Goal: Contribute content

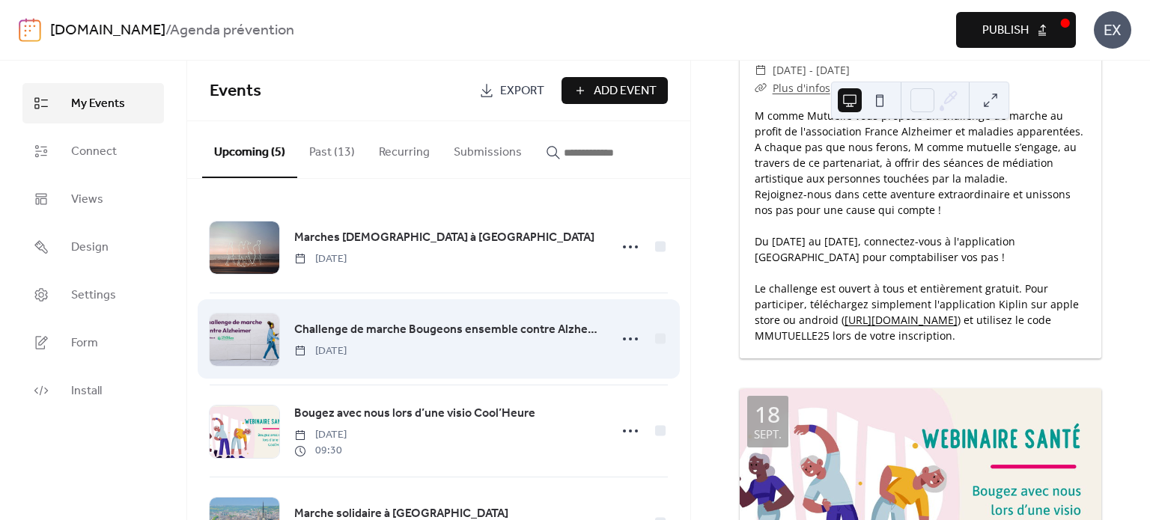
scroll to position [150, 0]
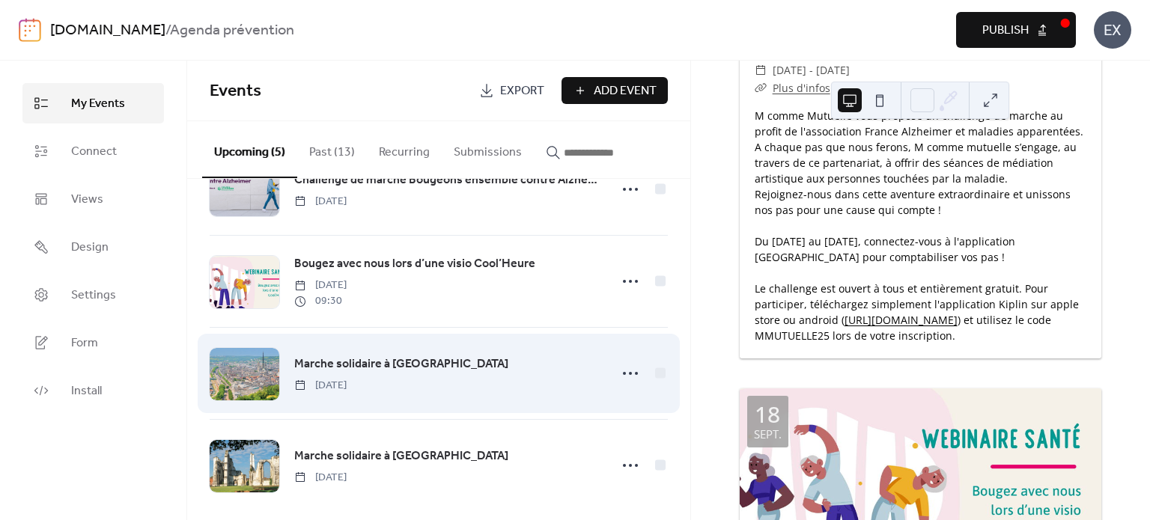
click at [343, 359] on span "Marche solidaire à [GEOGRAPHIC_DATA]" at bounding box center [401, 365] width 214 height 18
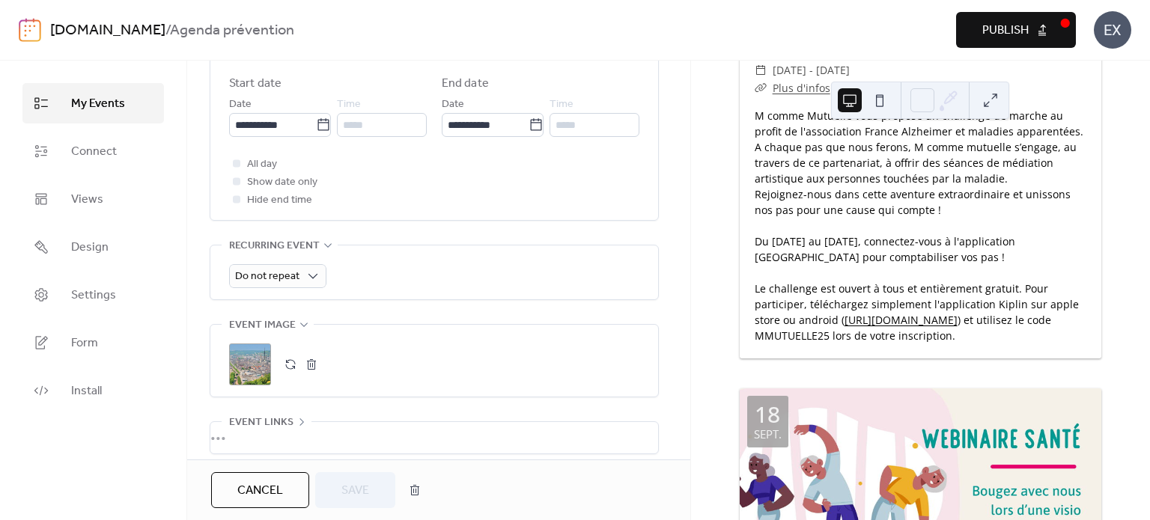
scroll to position [599, 0]
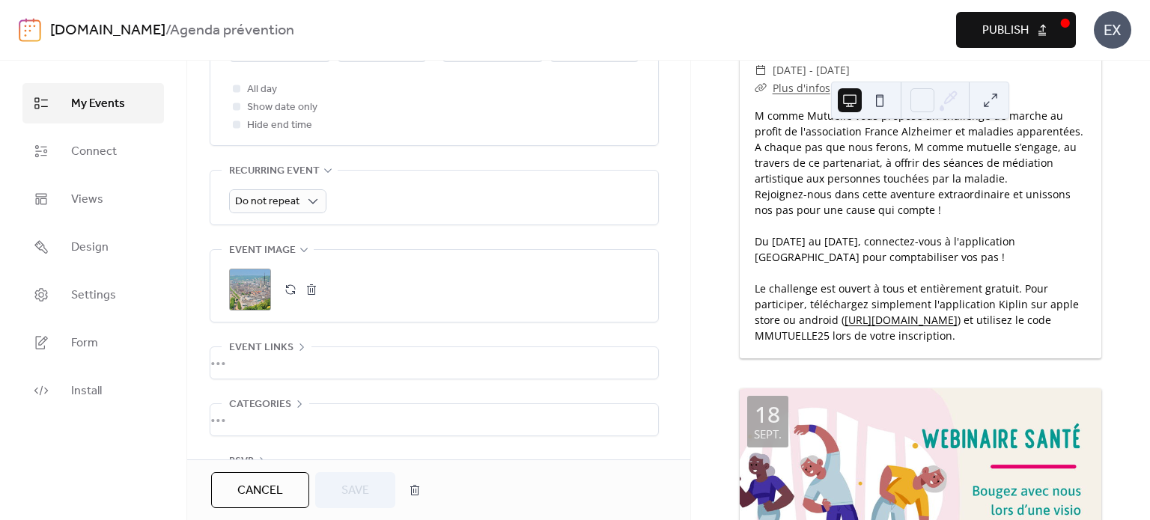
click at [288, 288] on button "button" at bounding box center [290, 289] width 21 height 21
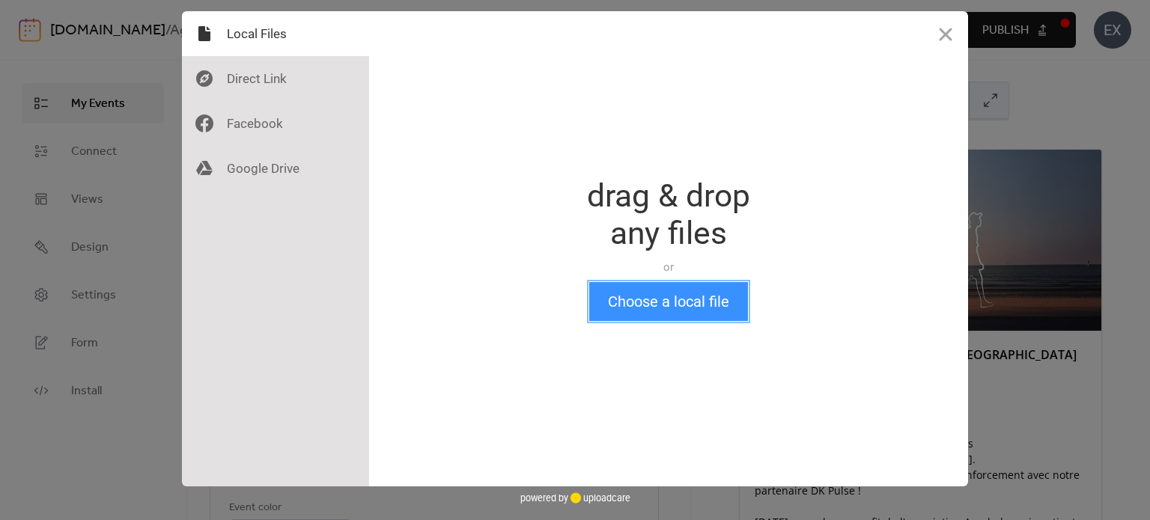
click at [650, 305] on button "Choose a local file" at bounding box center [668, 301] width 159 height 39
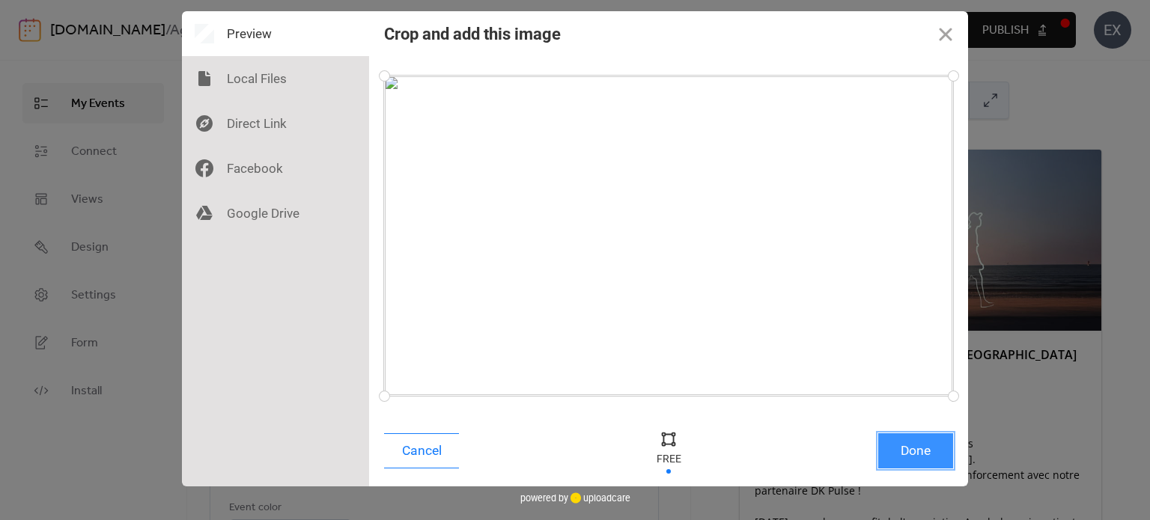
click at [911, 461] on button "Done" at bounding box center [915, 451] width 75 height 35
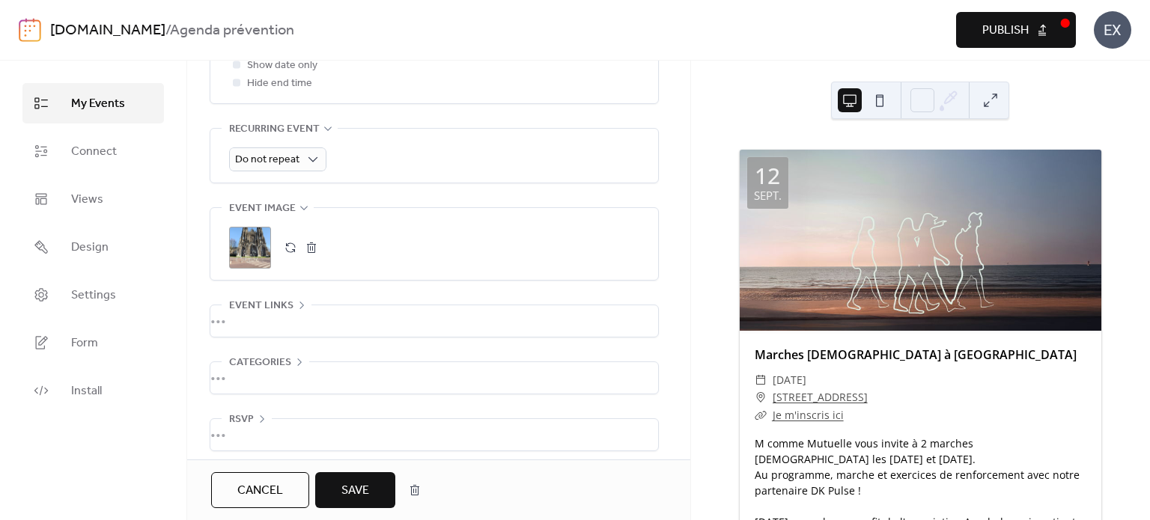
scroll to position [648, 0]
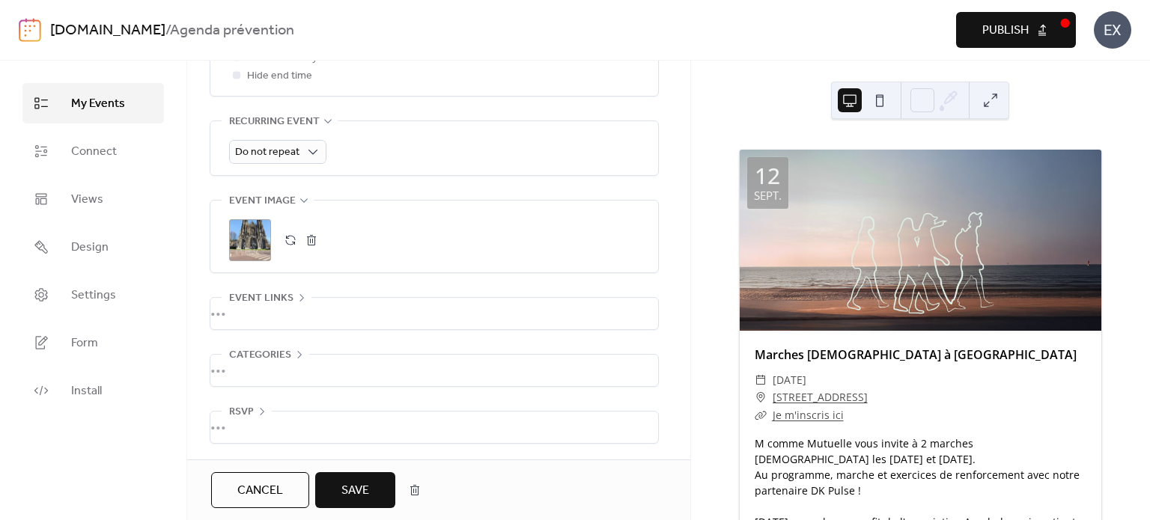
click at [344, 493] on span "Save" at bounding box center [355, 491] width 28 height 18
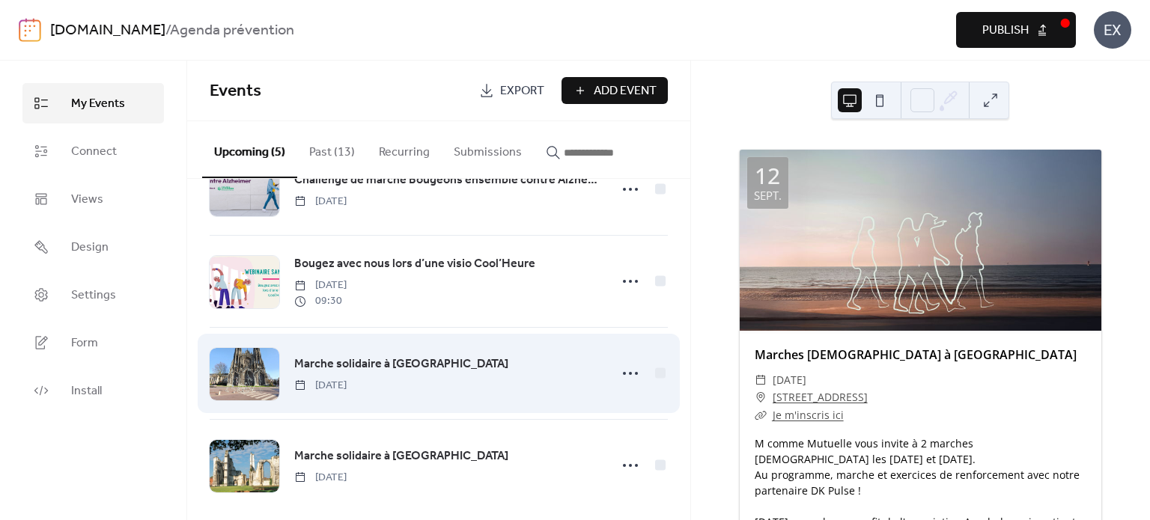
scroll to position [162, 0]
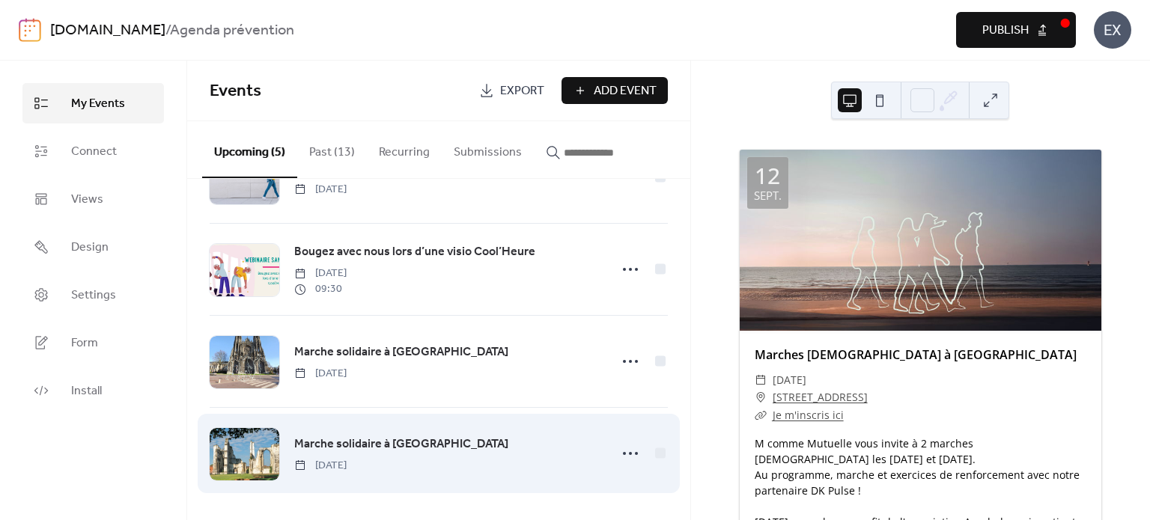
click at [326, 443] on span "Marche solidaire à [GEOGRAPHIC_DATA]" at bounding box center [401, 445] width 214 height 18
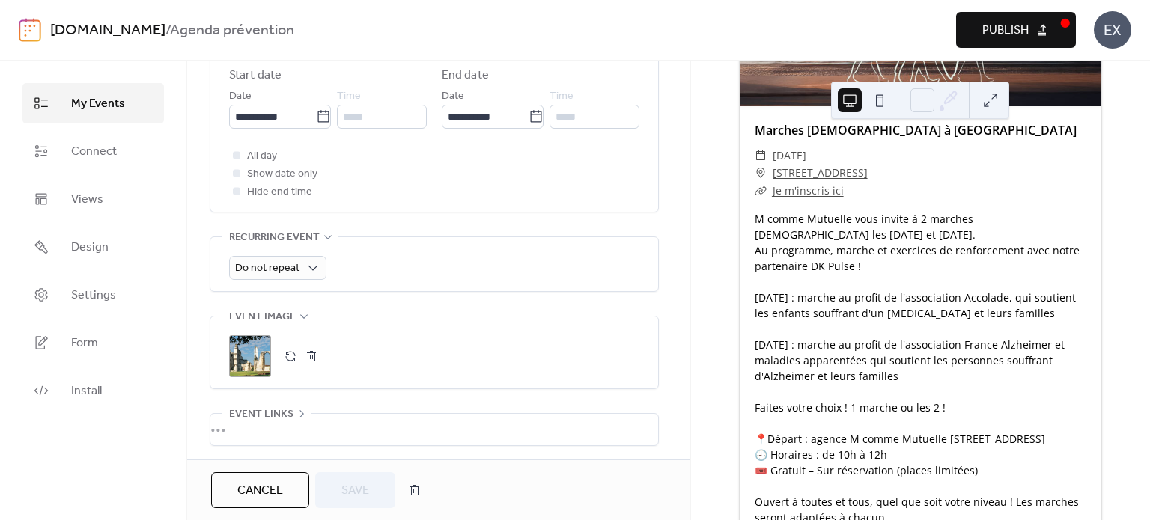
scroll to position [564, 0]
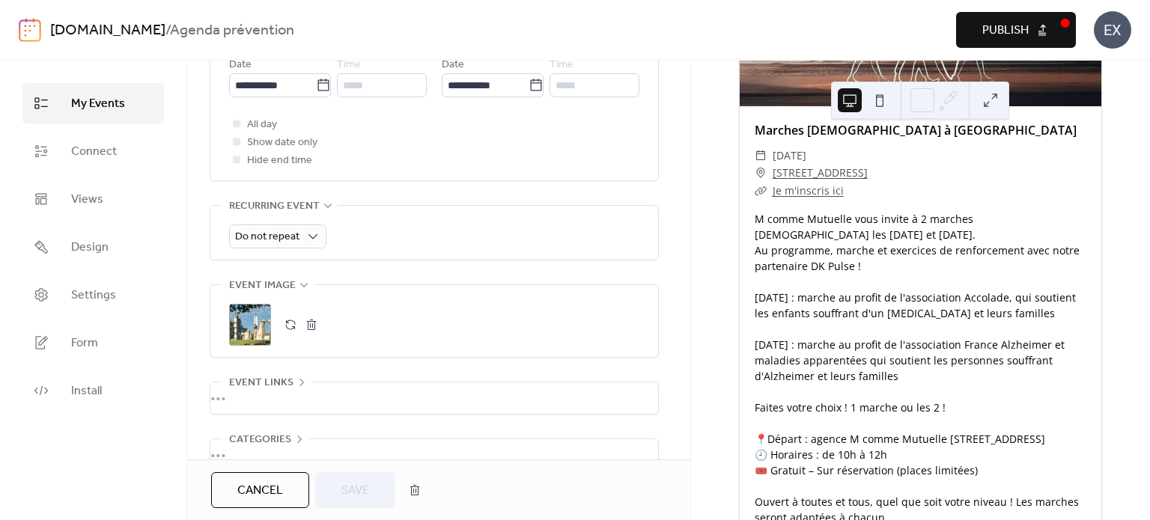
click at [287, 321] on button "button" at bounding box center [290, 325] width 21 height 21
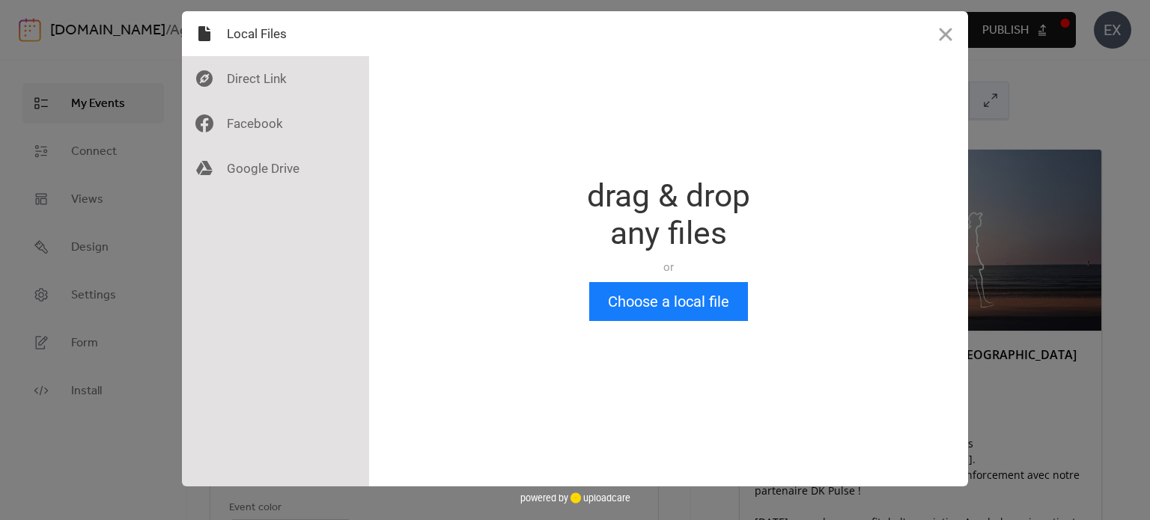
scroll to position [0, 0]
click at [666, 313] on button "Choose a local file" at bounding box center [668, 301] width 159 height 39
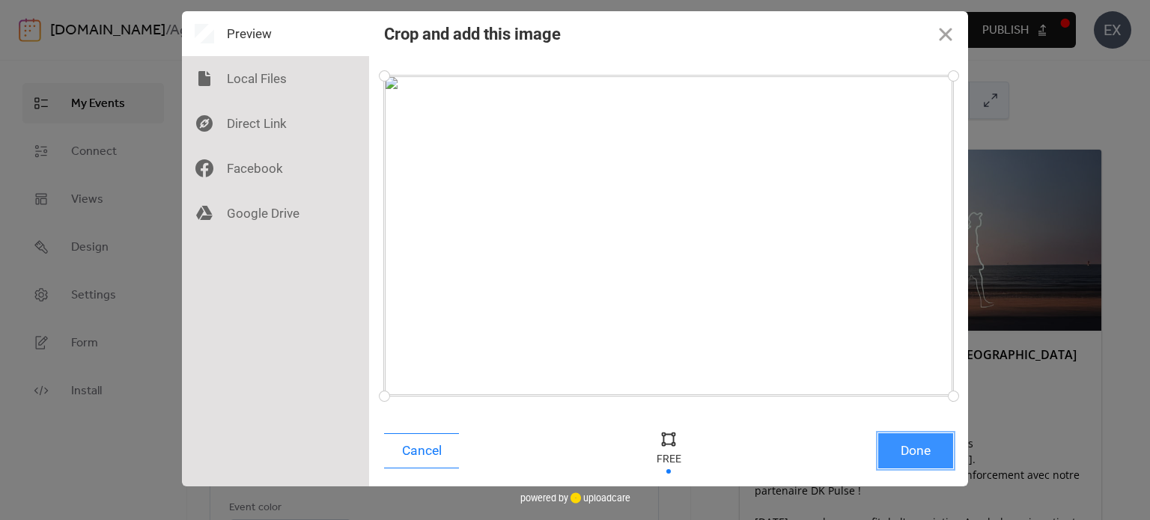
click at [902, 453] on button "Done" at bounding box center [915, 451] width 75 height 35
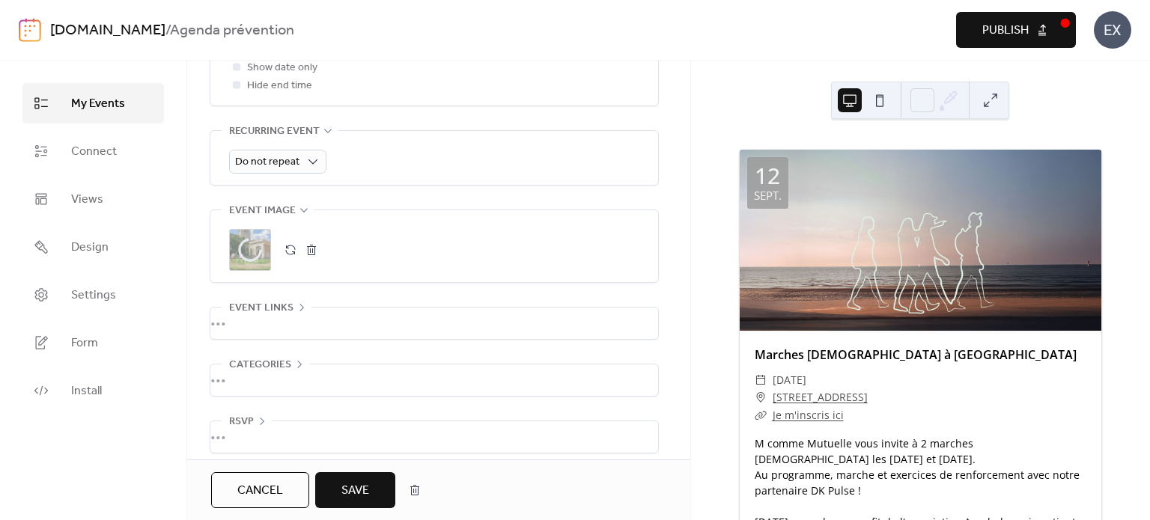
scroll to position [648, 0]
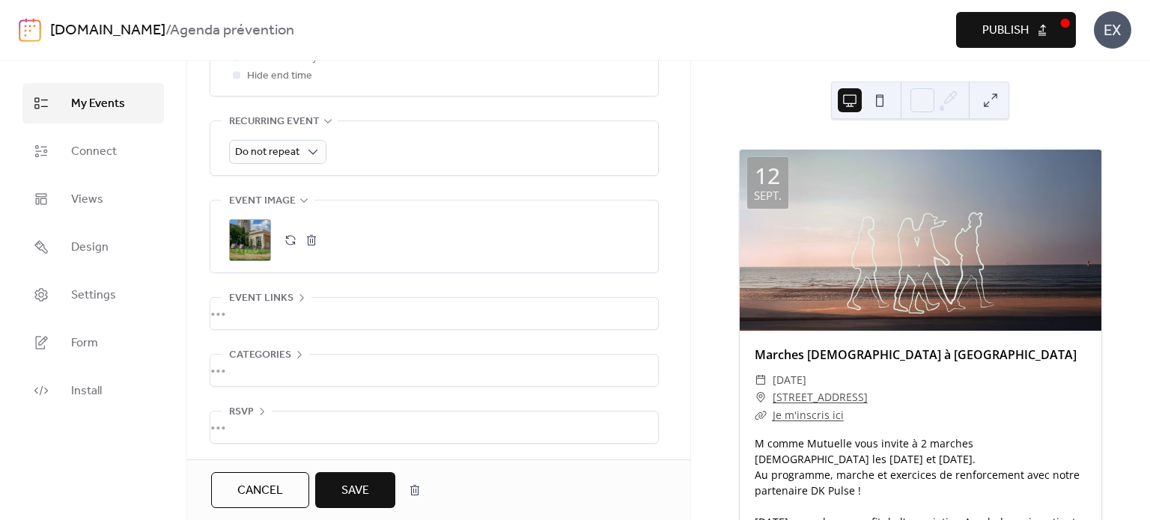
click at [361, 486] on span "Save" at bounding box center [355, 491] width 28 height 18
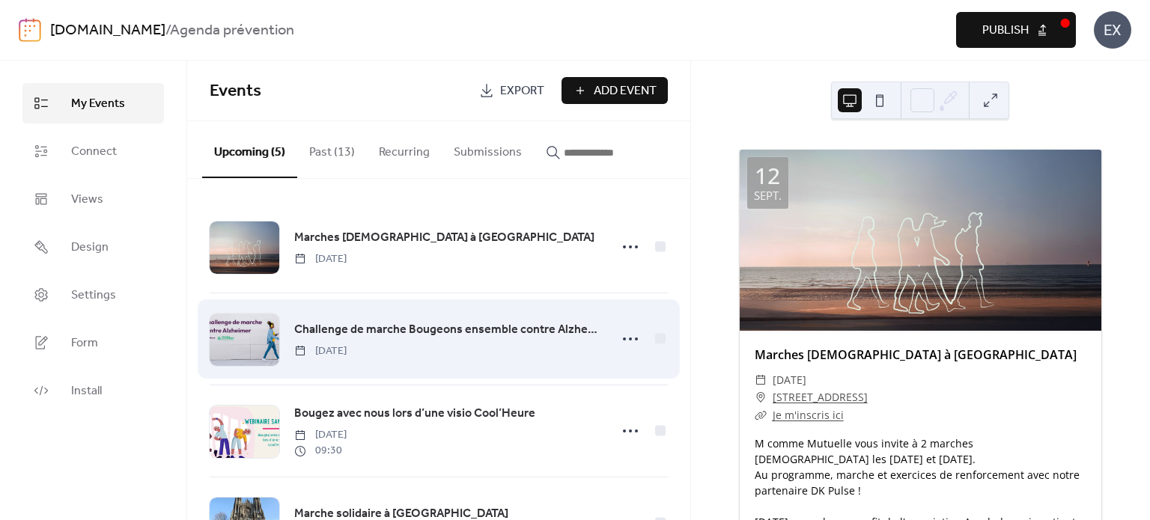
scroll to position [150, 0]
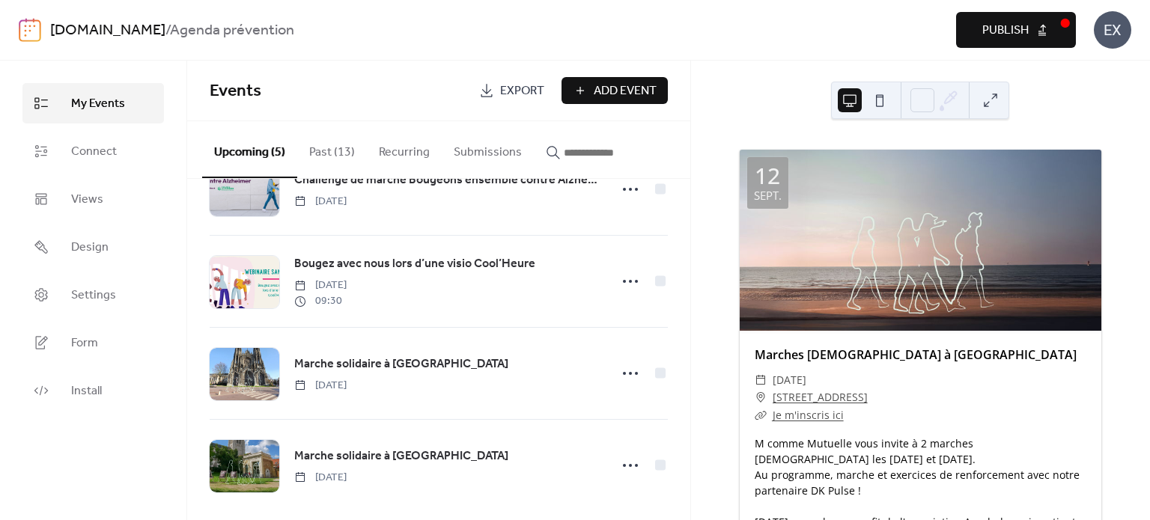
click at [991, 29] on span "Publish" at bounding box center [1005, 31] width 46 height 18
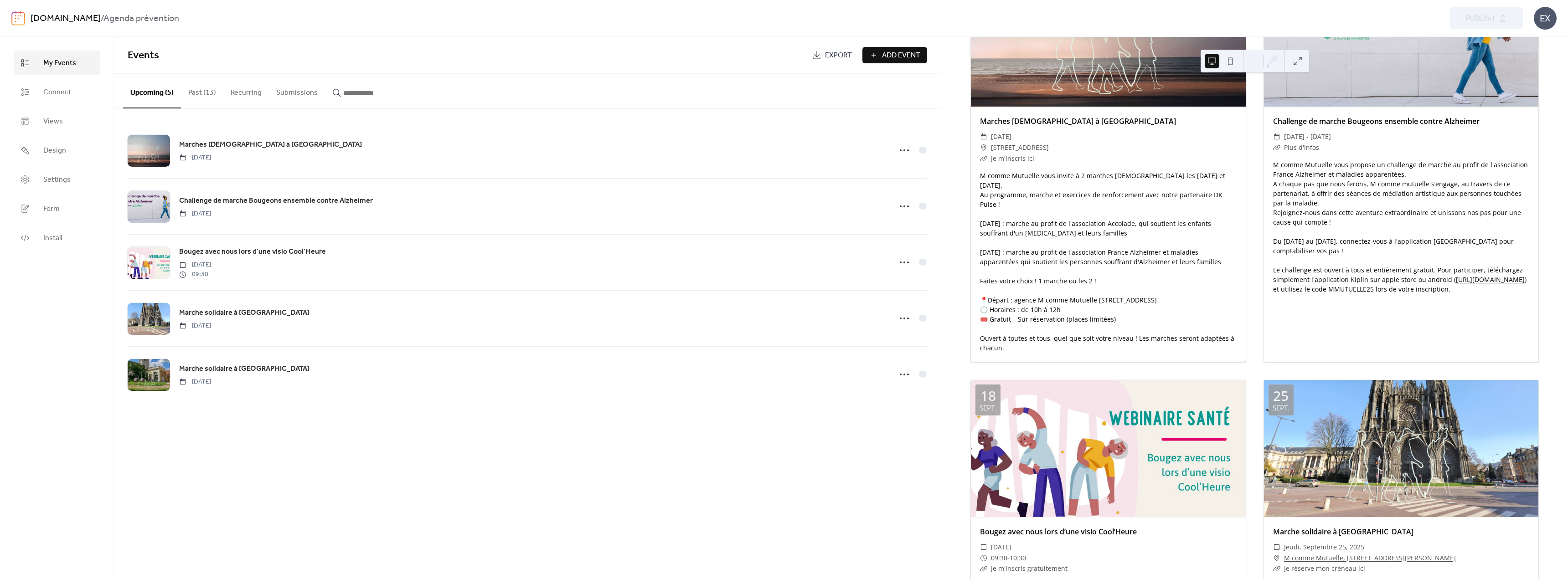
scroll to position [0, 0]
